Goal: Information Seeking & Learning: Learn about a topic

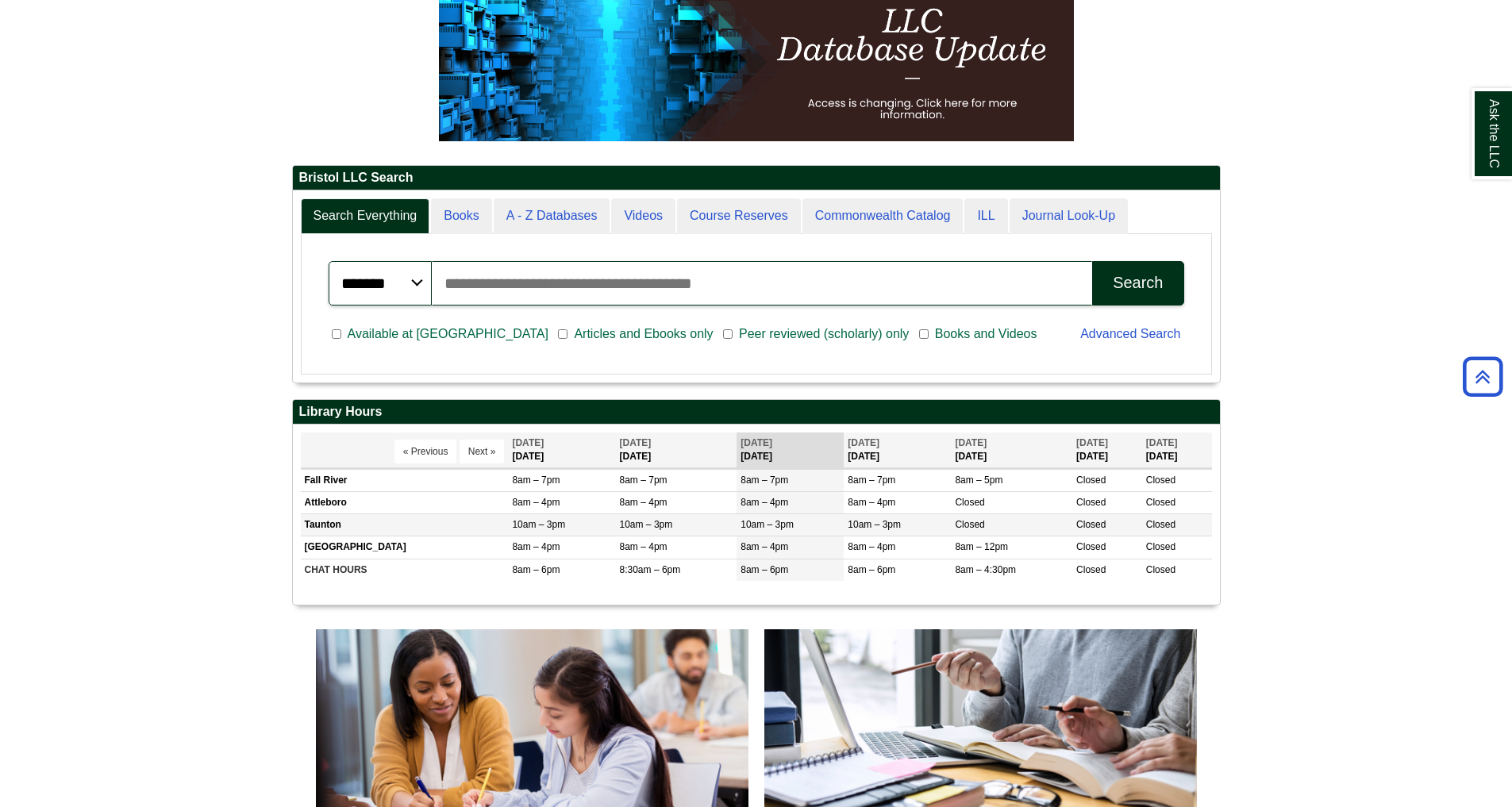
click at [439, 528] on td "Taunton" at bounding box center [405, 525] width 208 height 22
click at [380, 247] on div "******* ***** ****** Search articles, books, journals & more Search Available a…" at bounding box center [756, 304] width 893 height 124
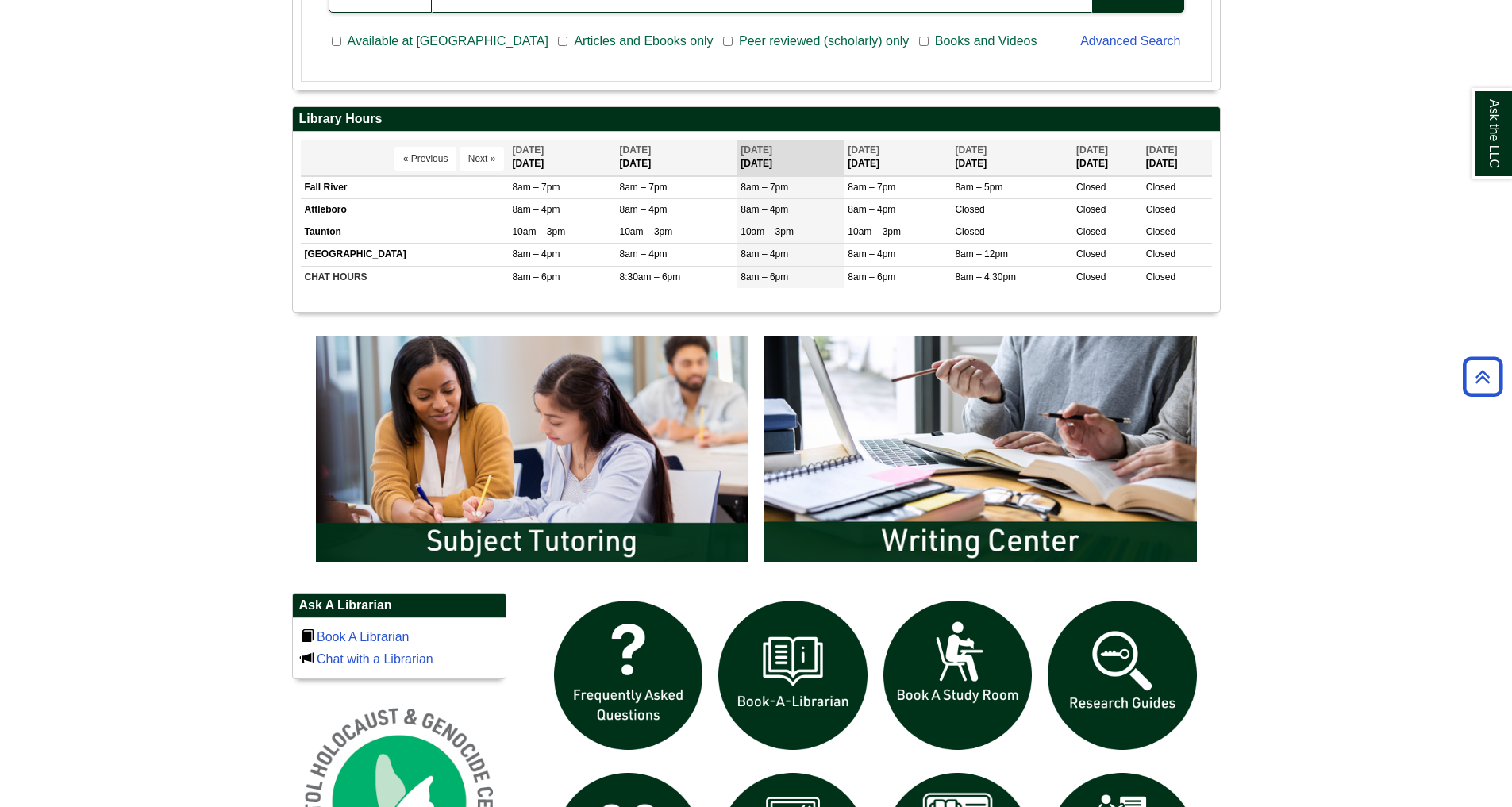
scroll to position [752, 0]
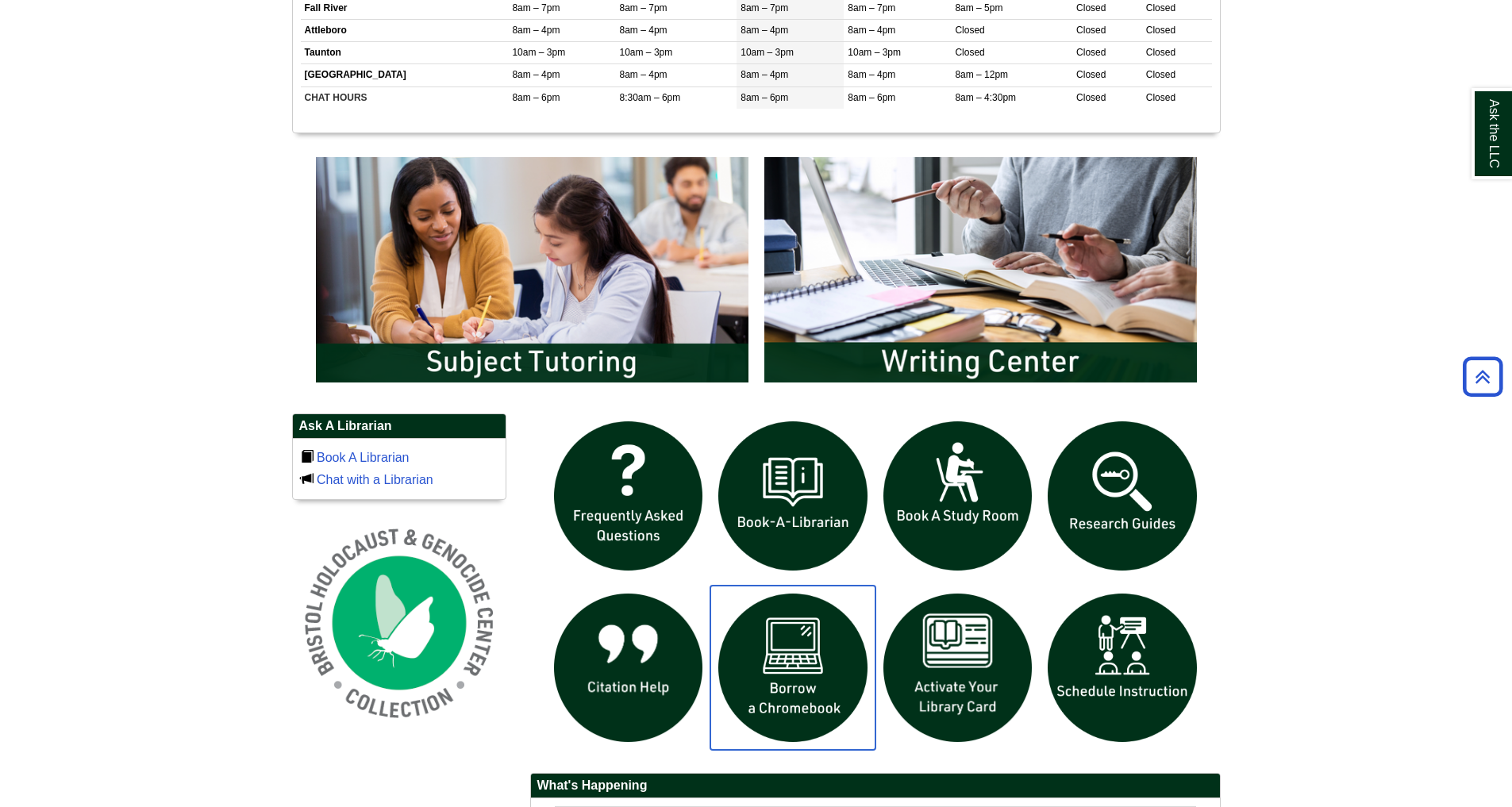
click at [792, 654] on img "slideshow" at bounding box center [792, 668] width 165 height 165
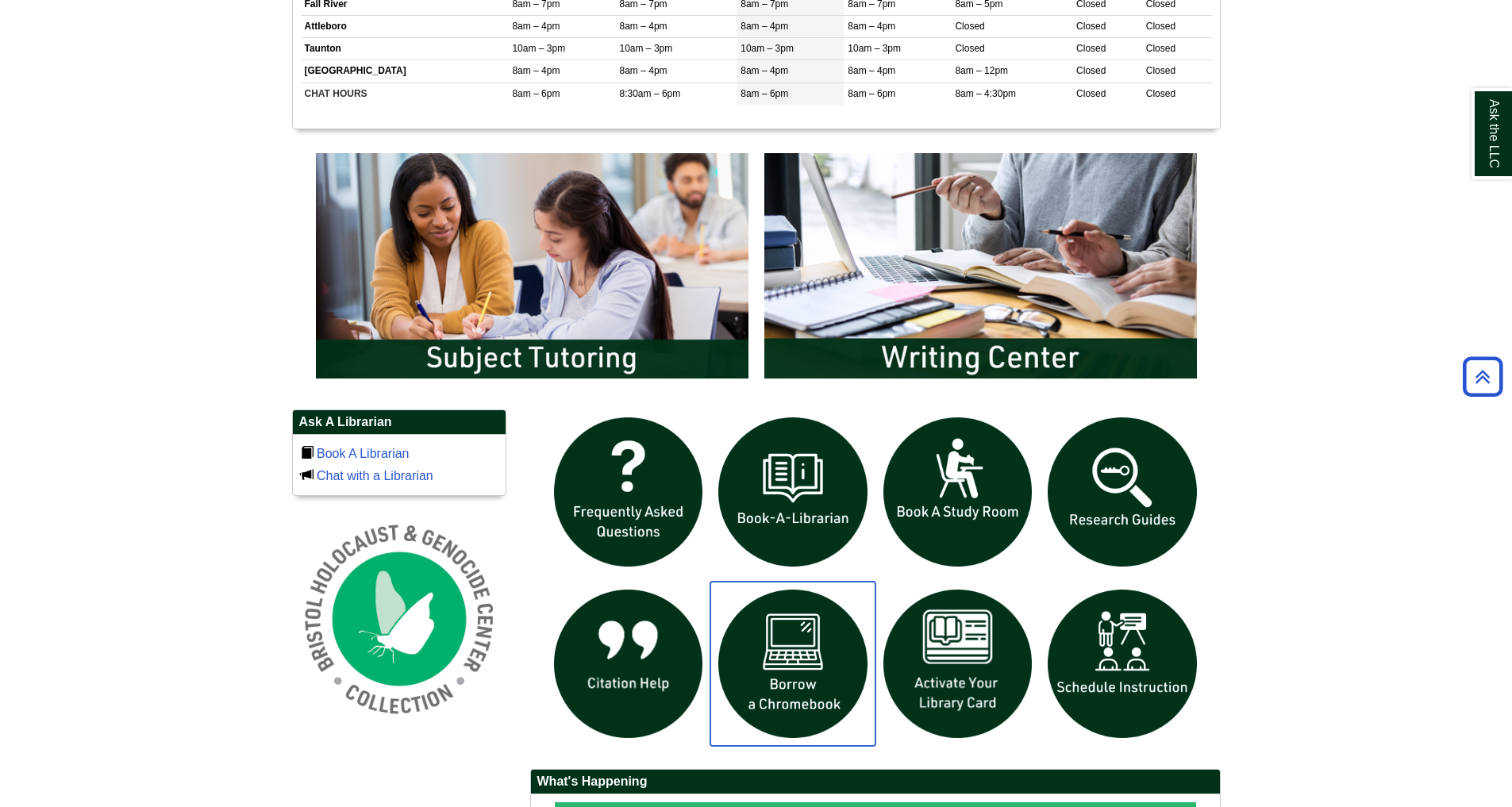
scroll to position [1222, 0]
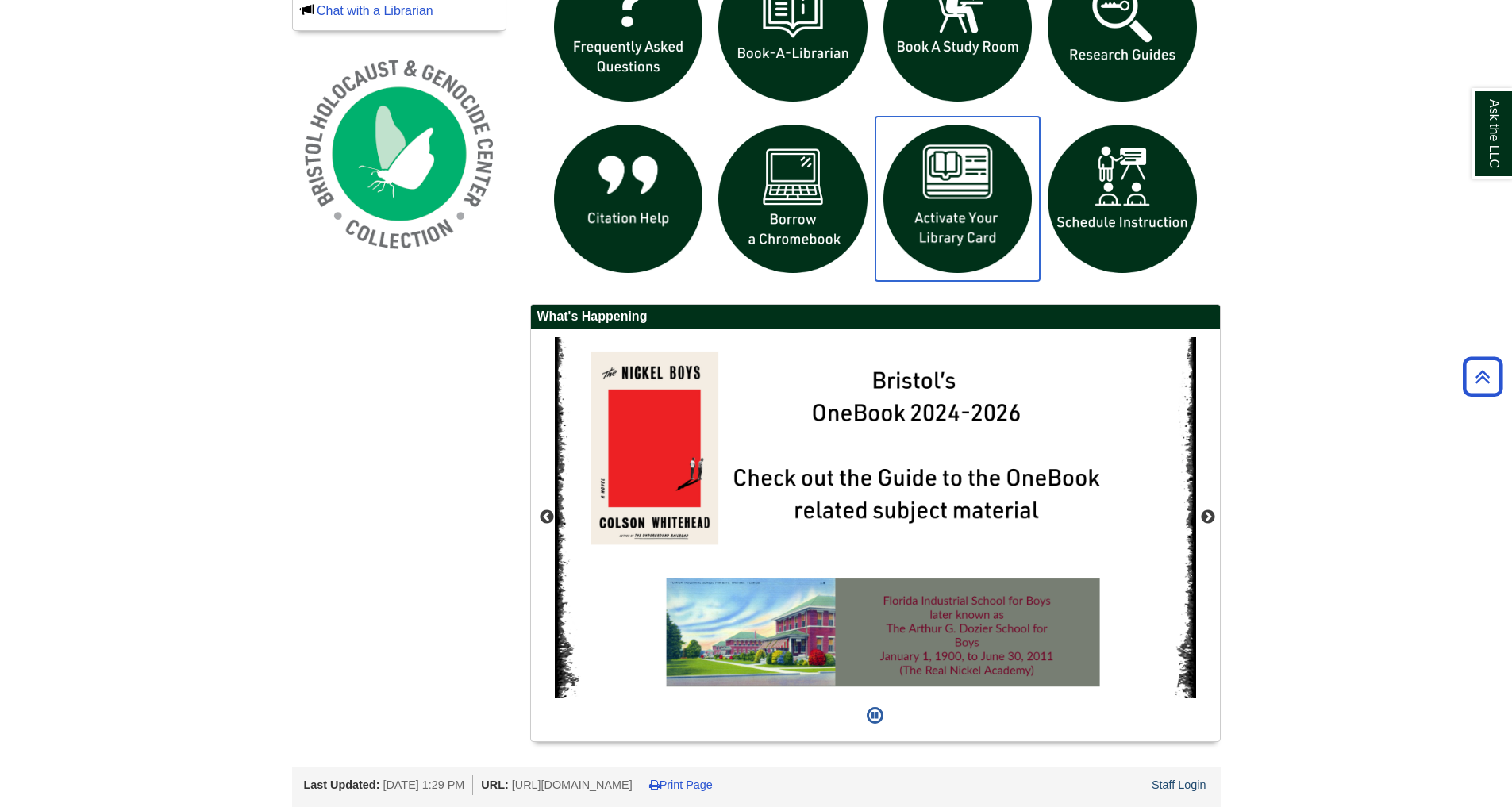
click at [933, 194] on img "slideshow" at bounding box center [958, 199] width 165 height 165
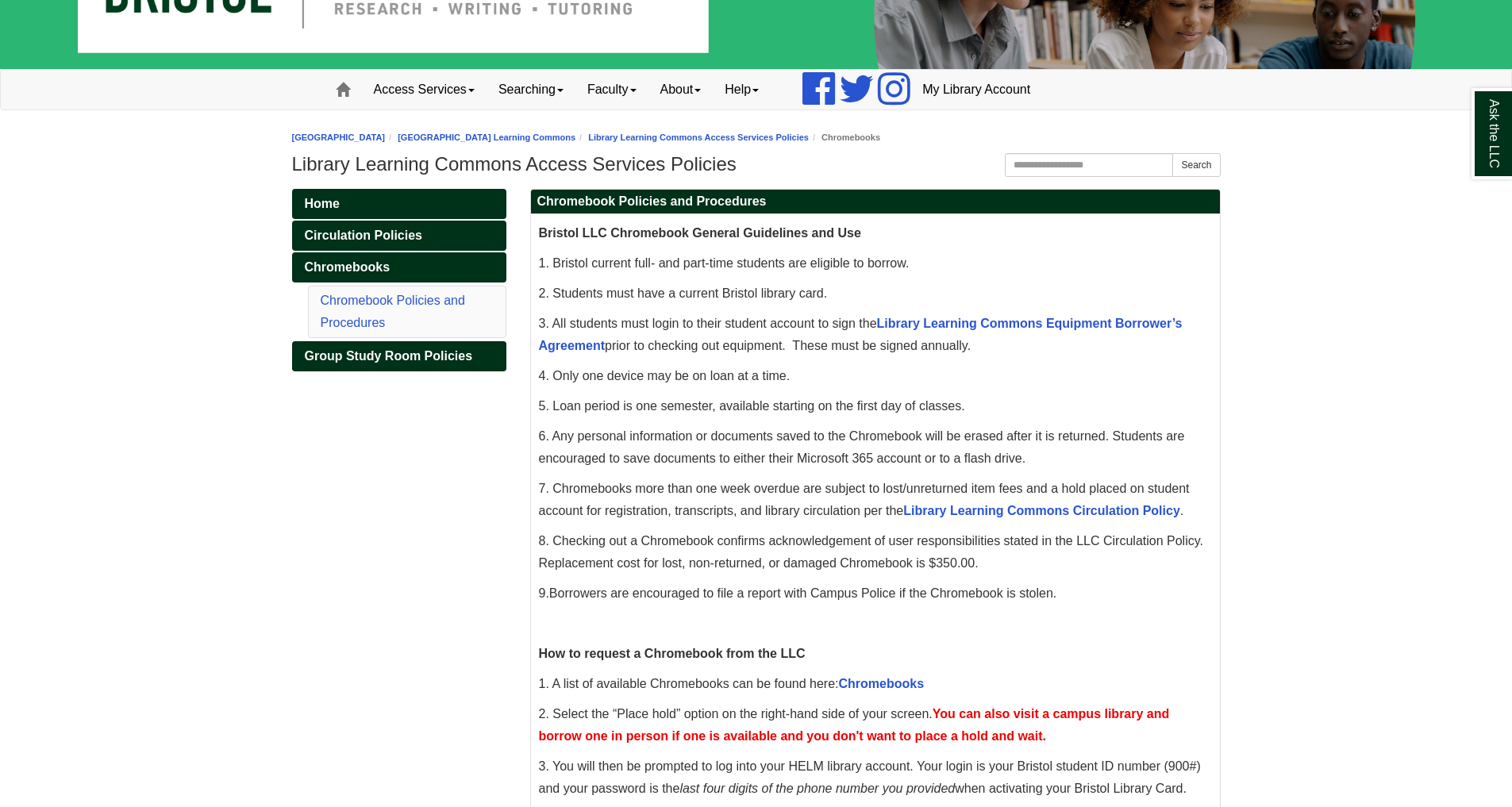
scroll to position [235, 0]
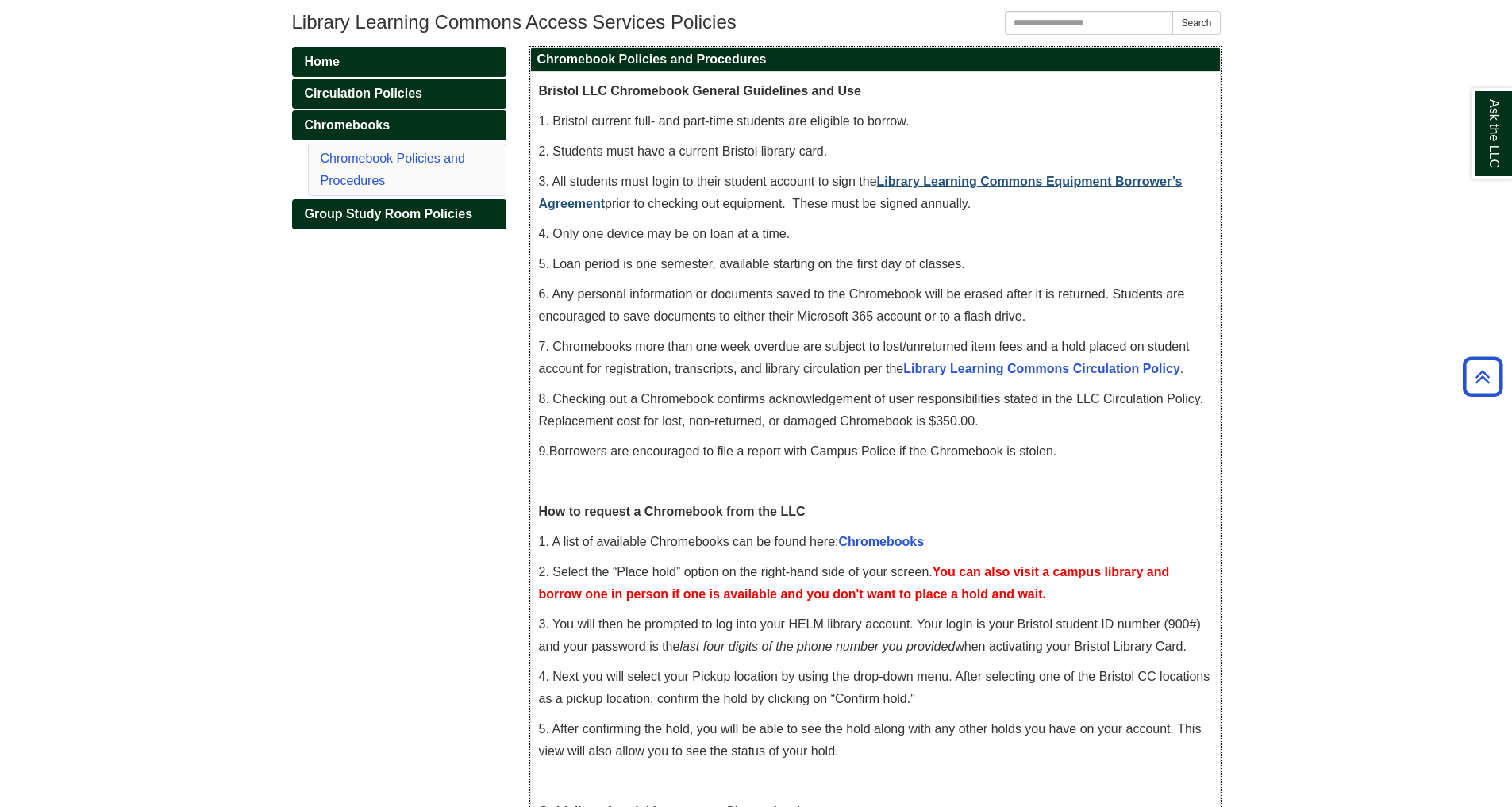
click at [896, 184] on link "Library Learning Commons Equipment Borrower’s Agreement" at bounding box center [860, 193] width 644 height 36
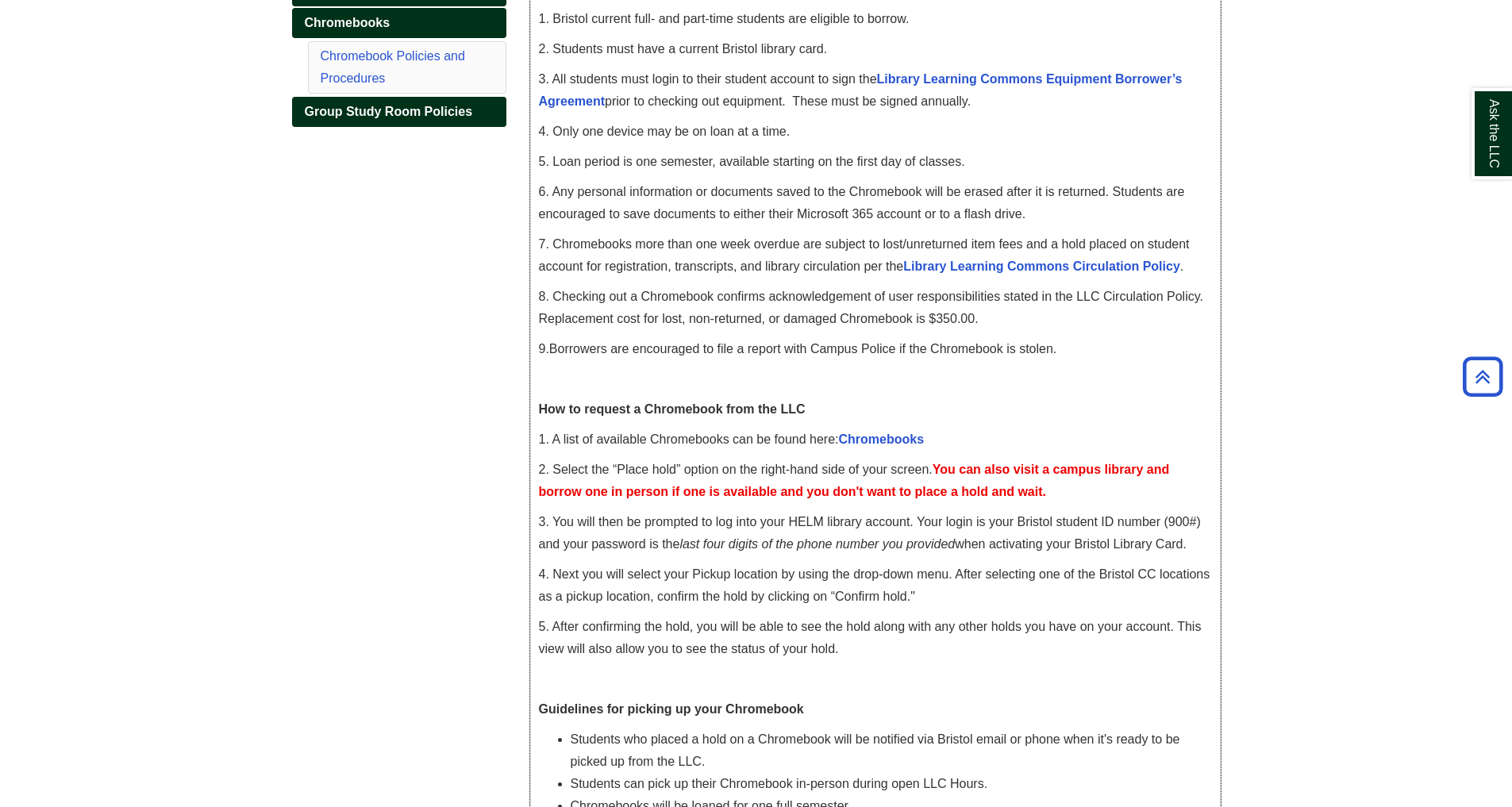
scroll to position [577, 0]
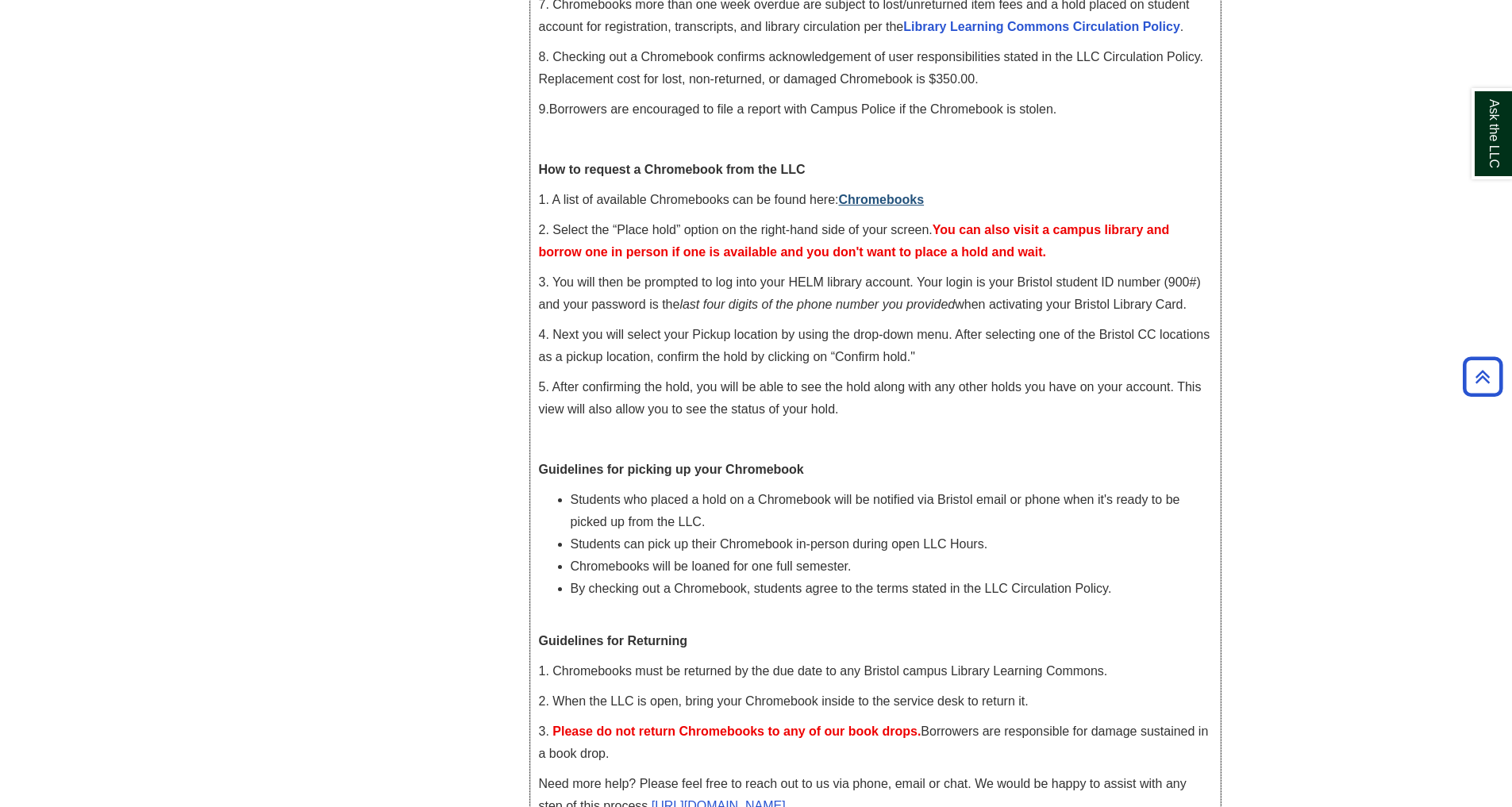
click at [895, 196] on link "Chromebooks" at bounding box center [881, 199] width 86 height 14
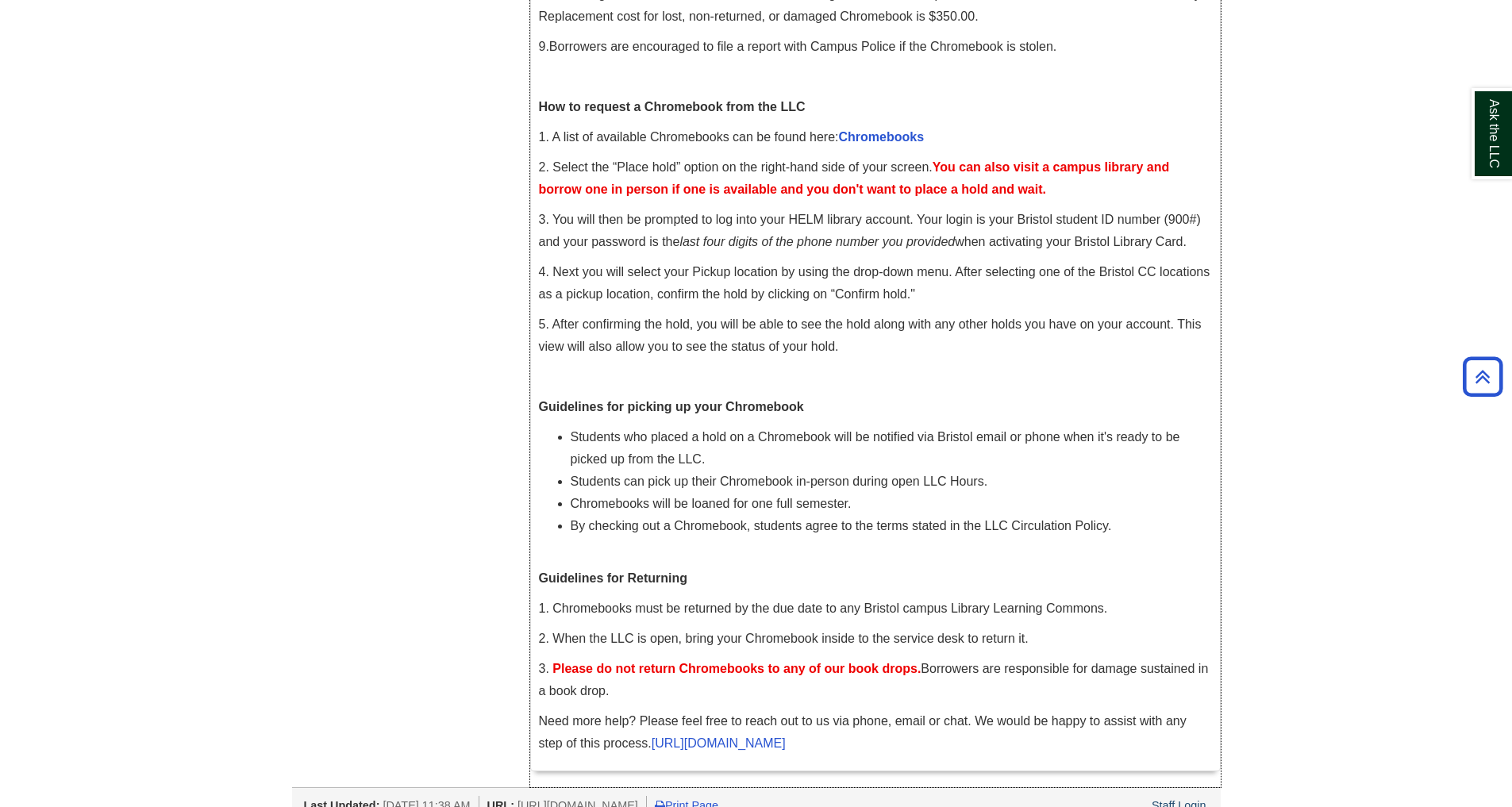
scroll to position [659, 0]
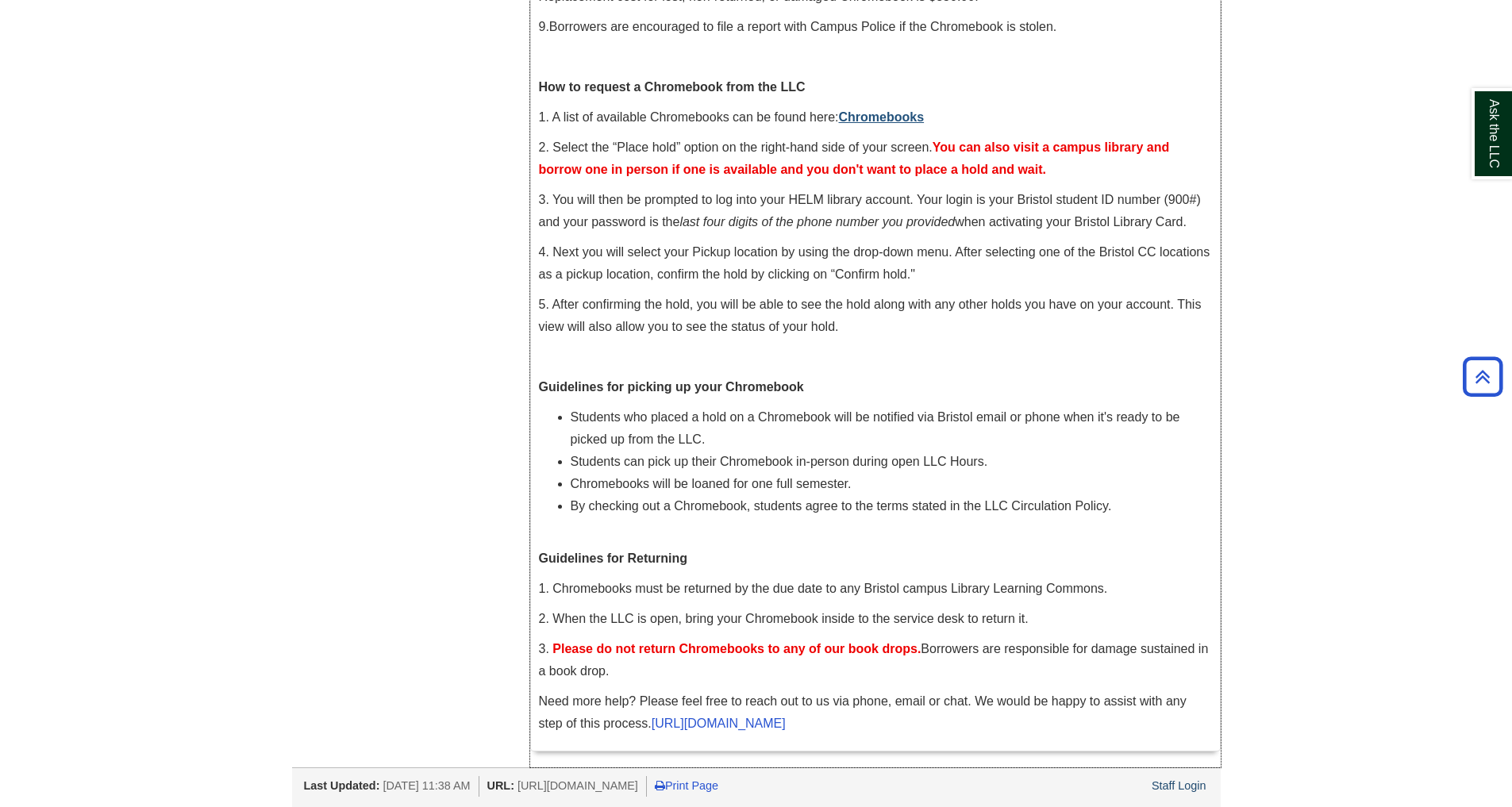
click at [861, 122] on link "Chromebooks" at bounding box center [881, 117] width 86 height 14
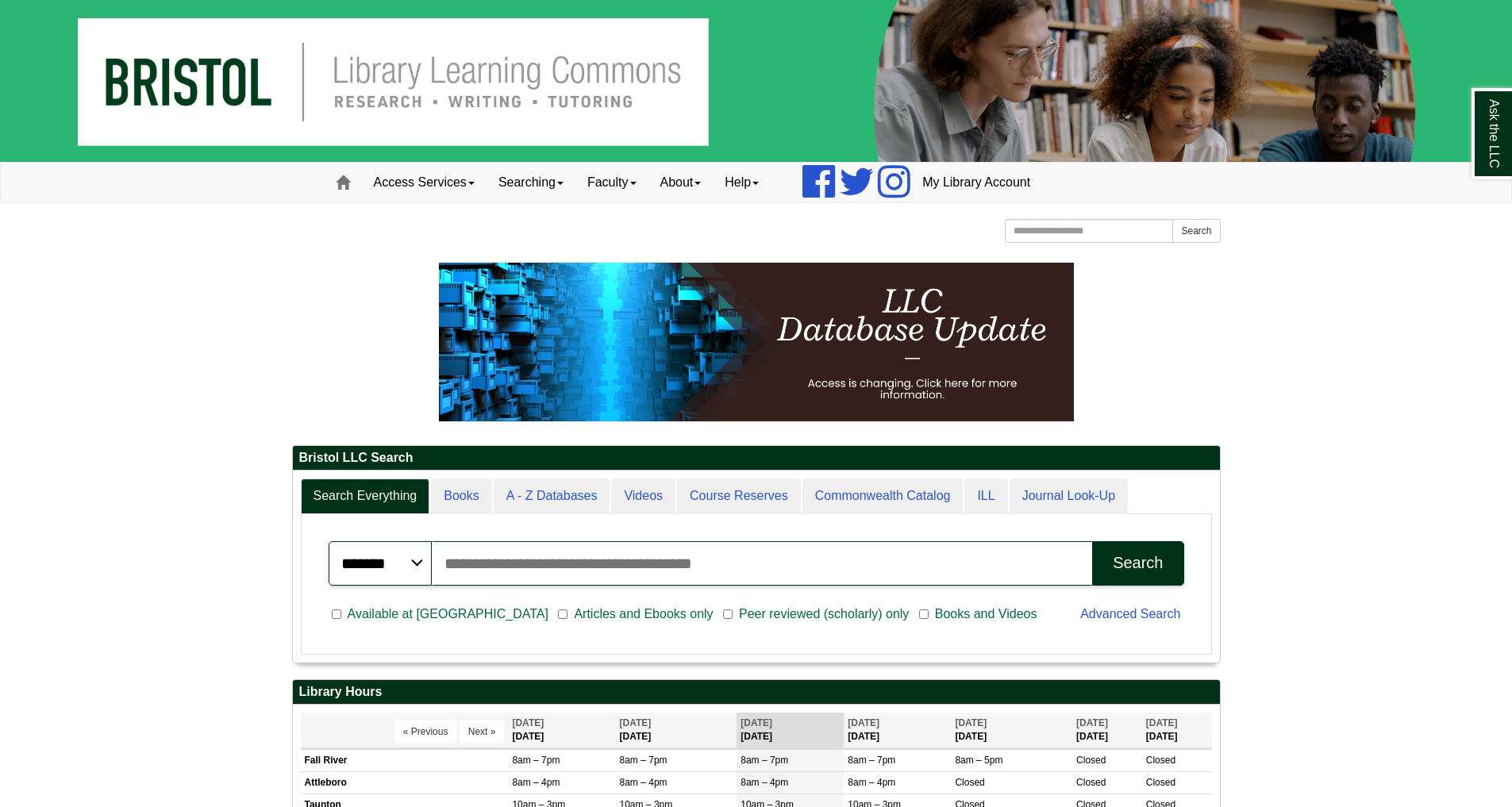
scroll to position [191, 927]
click at [463, 173] on link "Access Services" at bounding box center [423, 182] width 125 height 40
click at [450, 237] on link "Chromebooks" at bounding box center [445, 234] width 165 height 18
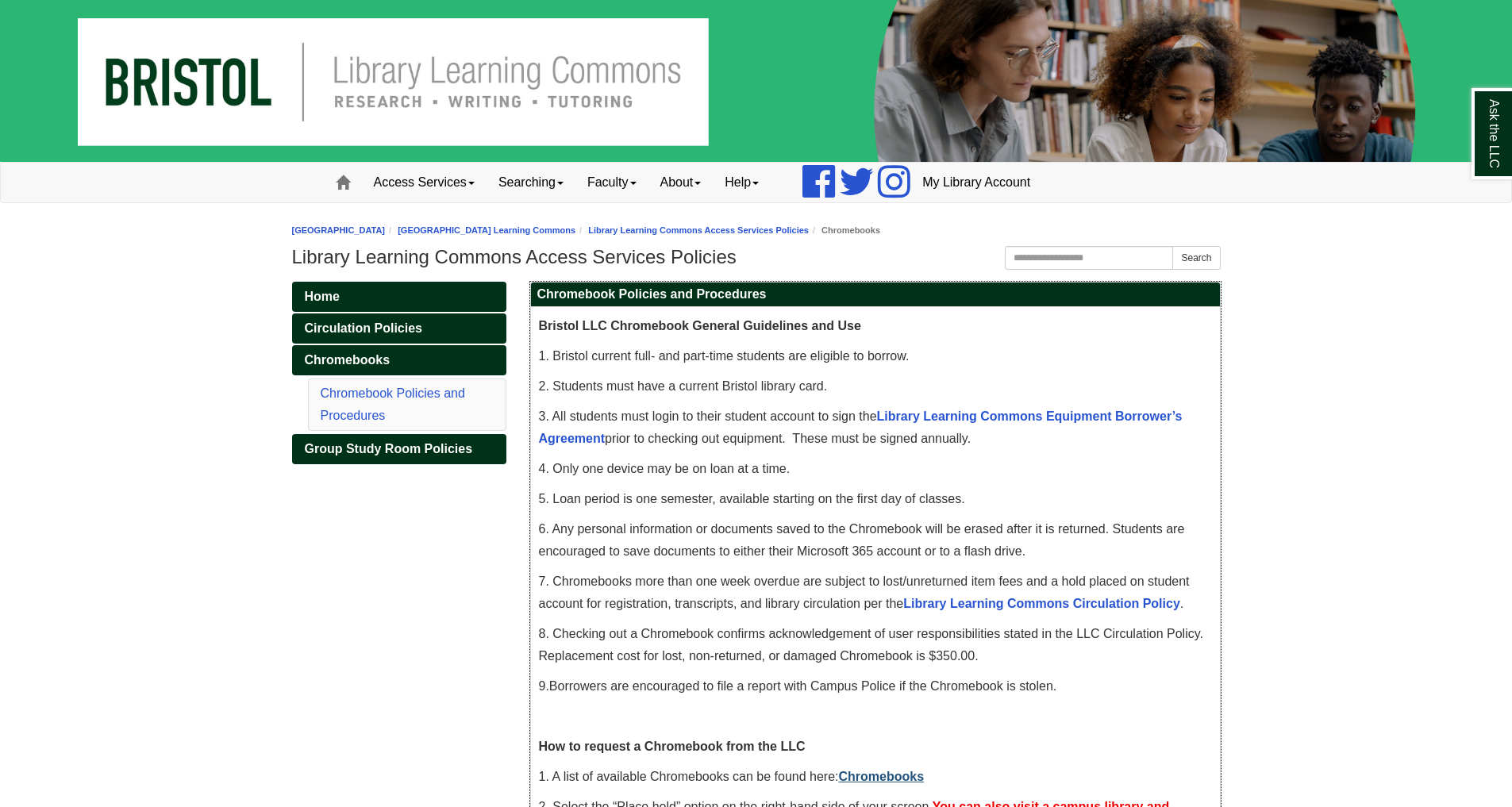
click at [872, 779] on link "Chromebooks" at bounding box center [881, 776] width 86 height 14
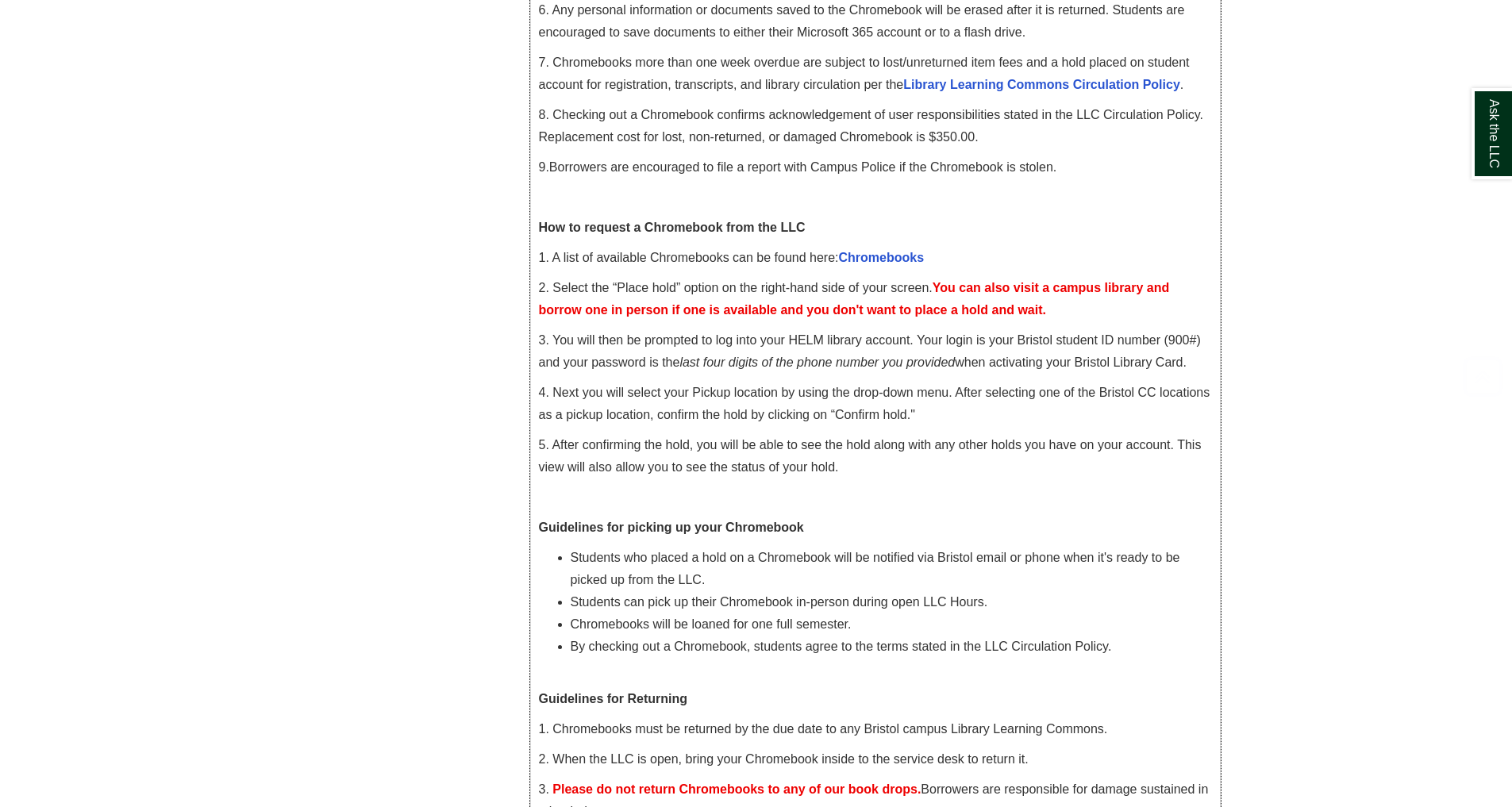
scroll to position [659, 0]
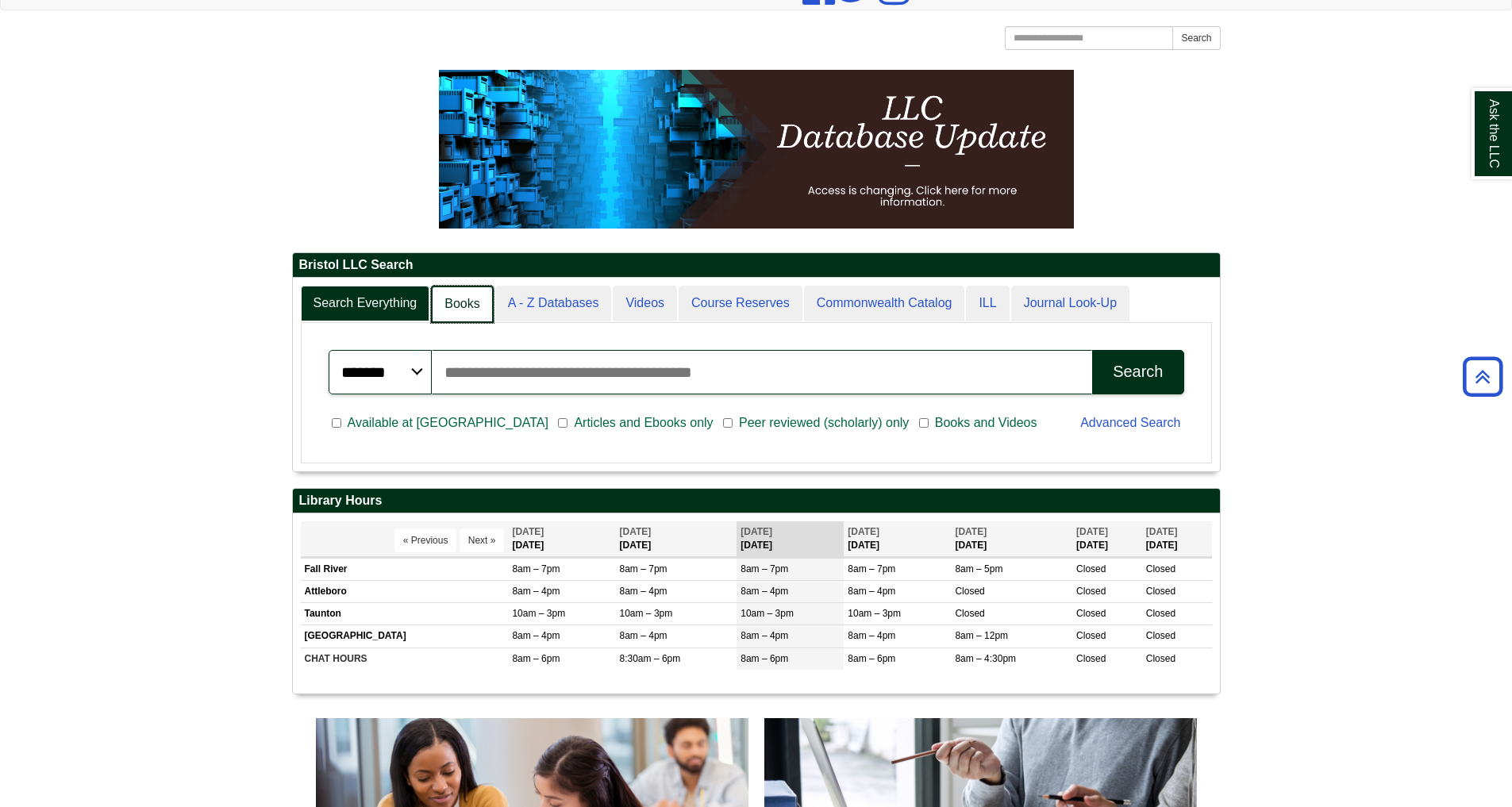
scroll to position [8, 8]
click at [457, 301] on link "Books" at bounding box center [462, 304] width 62 height 38
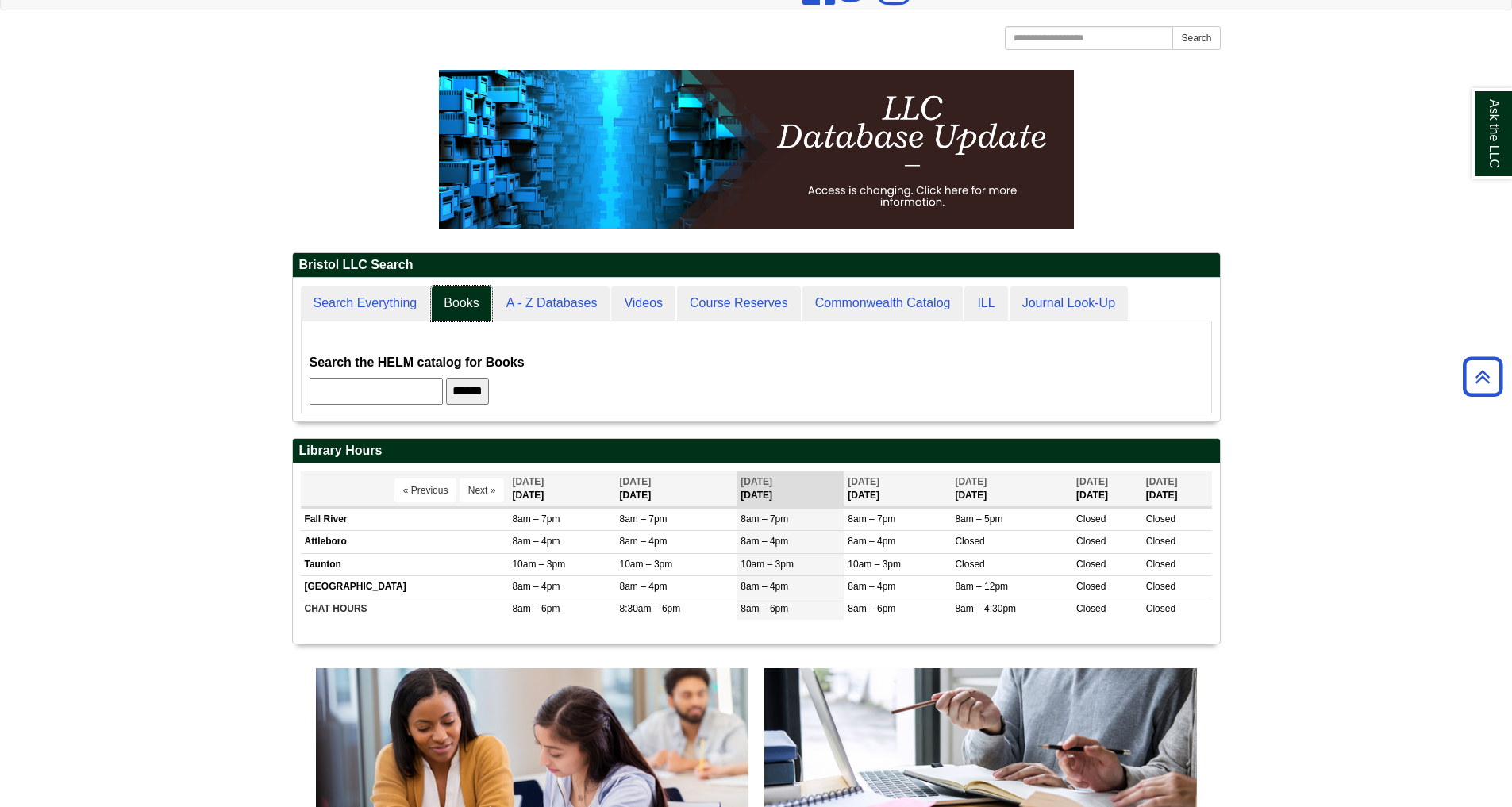
scroll to position [143, 927]
click at [346, 384] on input "text" at bounding box center [375, 391] width 133 height 27
